Goal: Complete application form

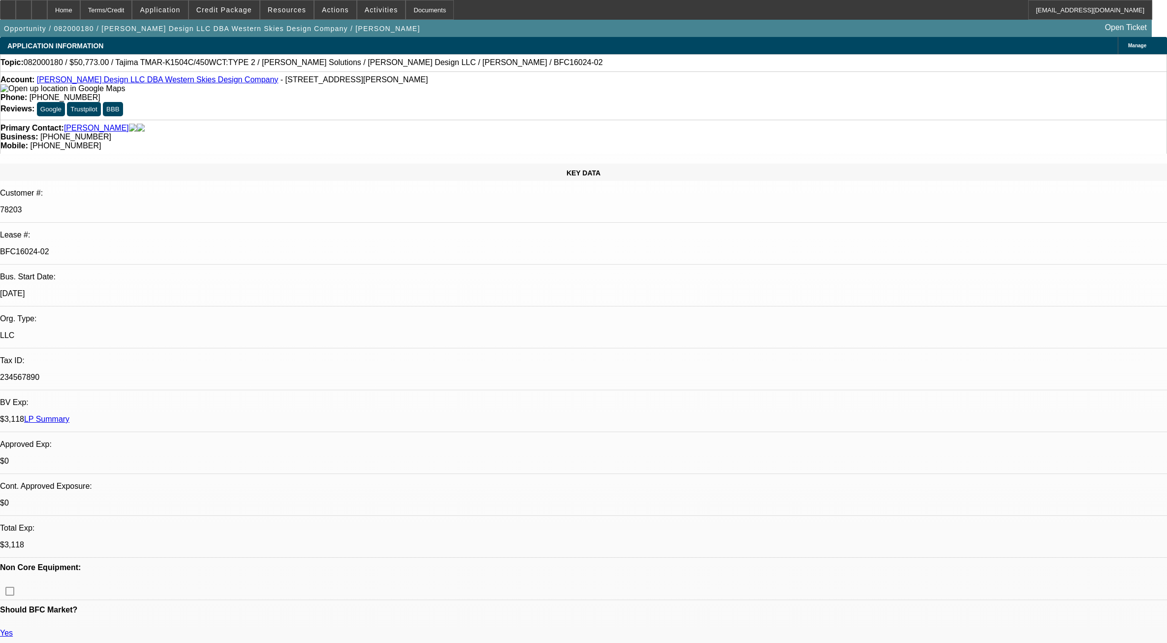
select select "0"
select select "2"
select select "0.1"
select select "4"
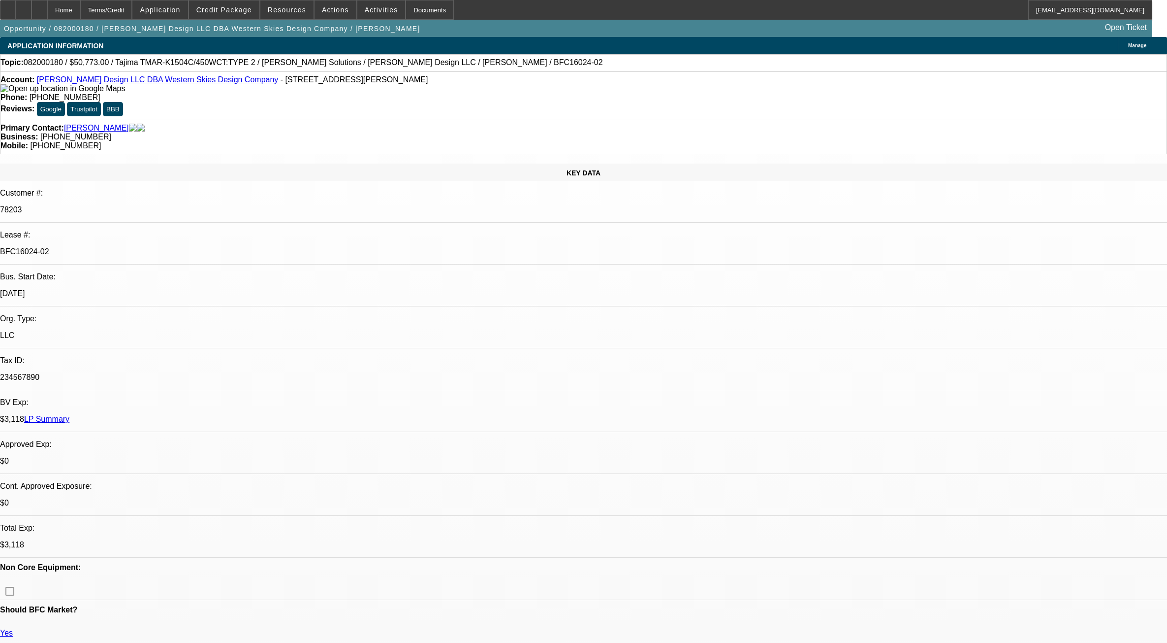
select select "0"
select select "2"
select select "0.1"
select select "4"
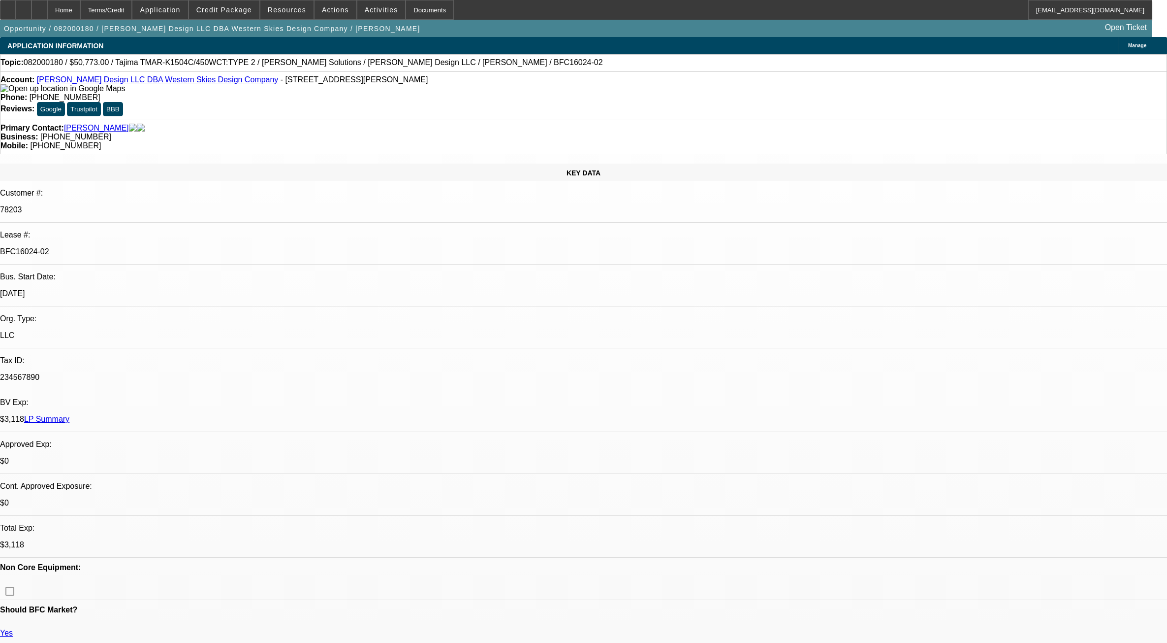
select select "0"
select select "2"
select select "0.1"
select select "4"
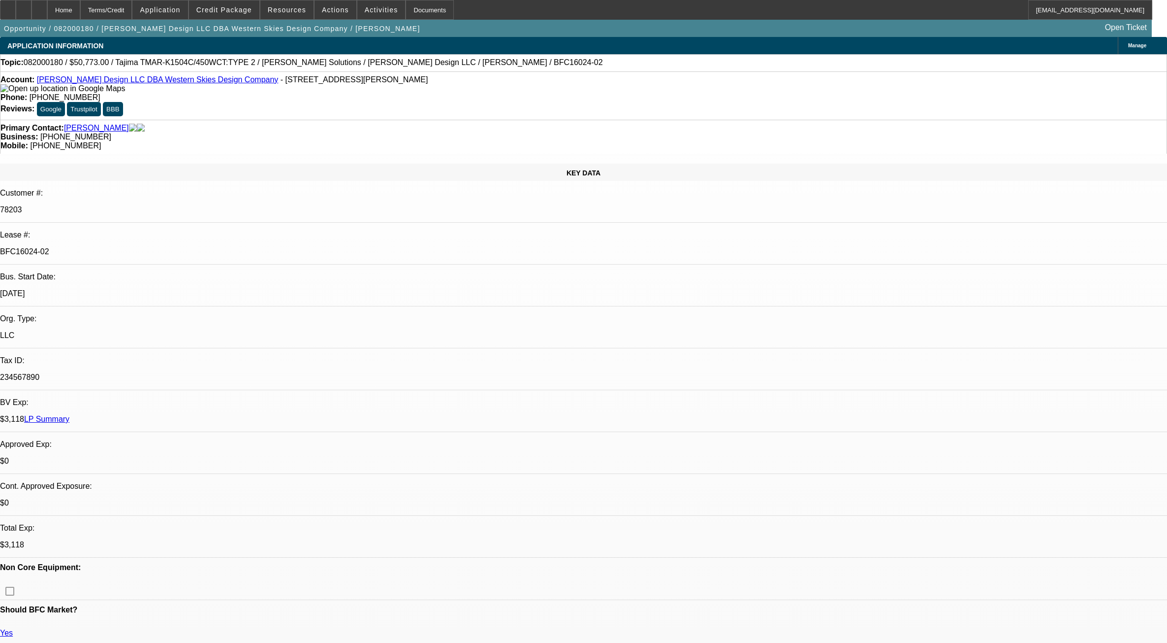
select select "2"
select select "0.1"
select select "4"
